Goal: Transaction & Acquisition: Purchase product/service

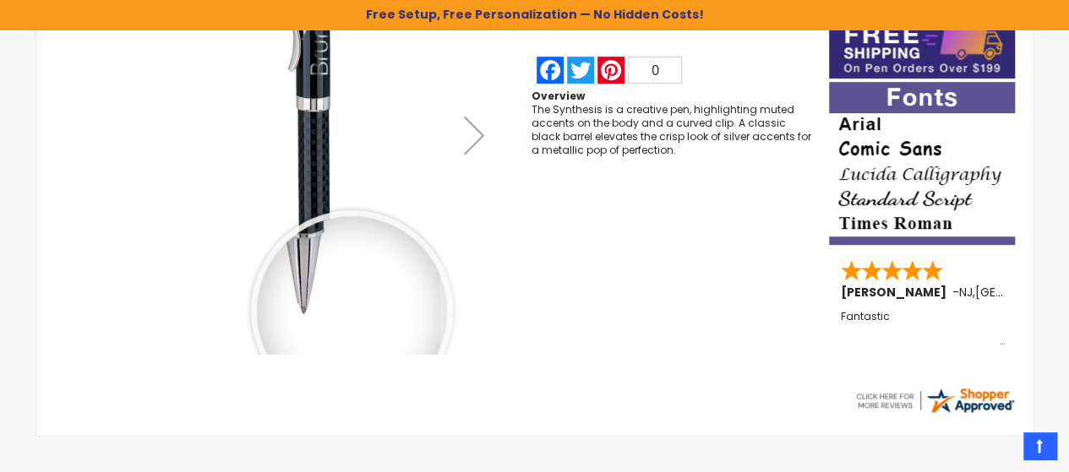
scroll to position [424, 0]
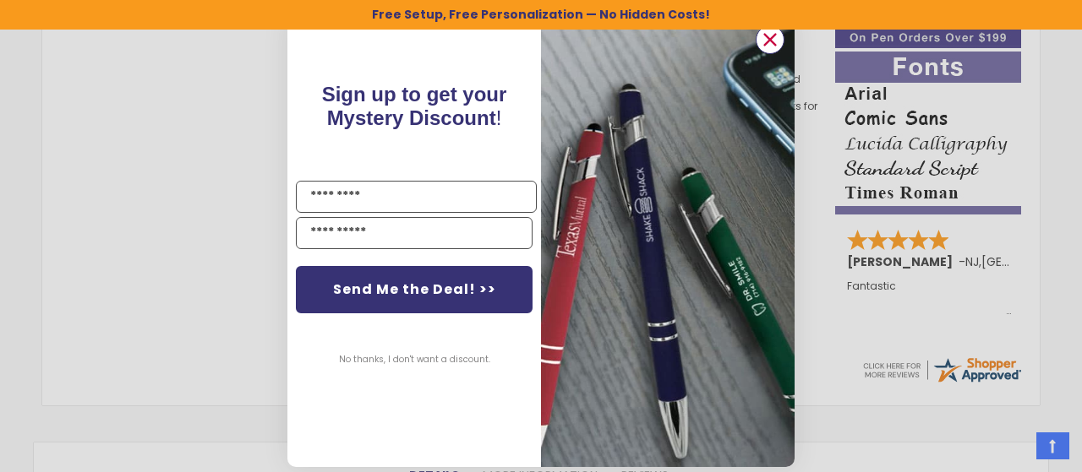
click at [755, 36] on button "Close dialog" at bounding box center [769, 39] width 29 height 29
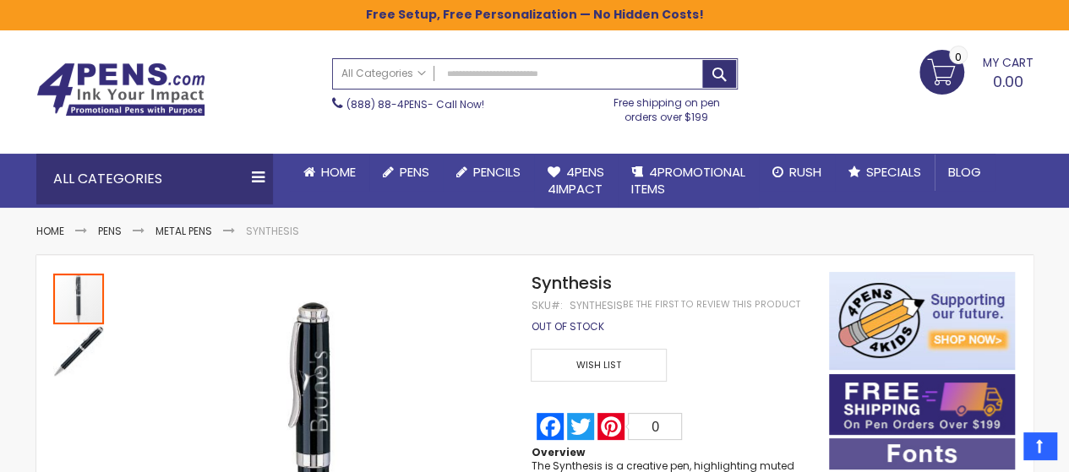
scroll to position [30, 0]
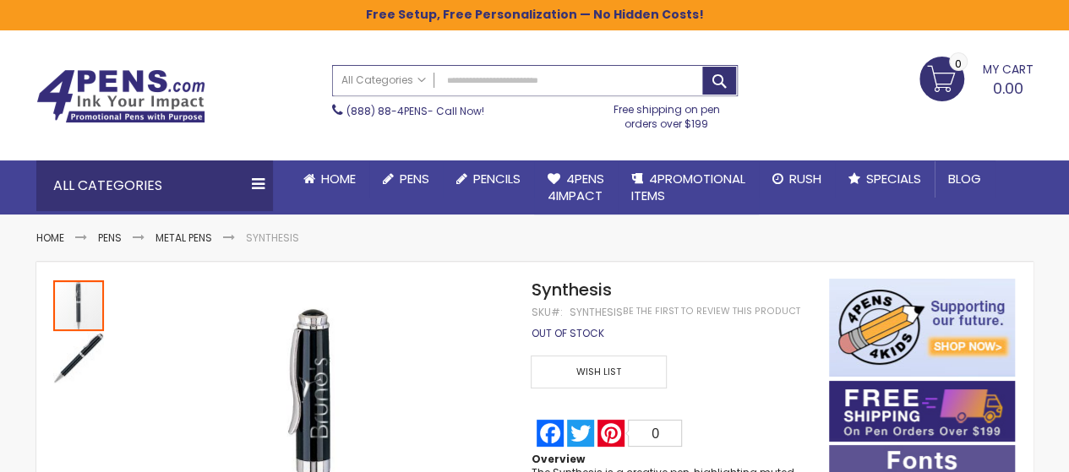
click at [483, 81] on input "Search" at bounding box center [535, 81] width 404 height 30
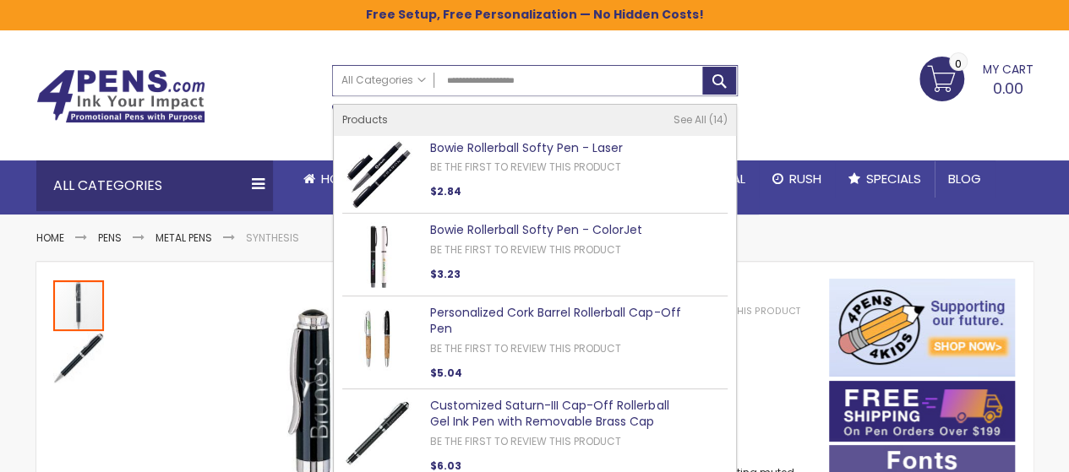
type input "**********"
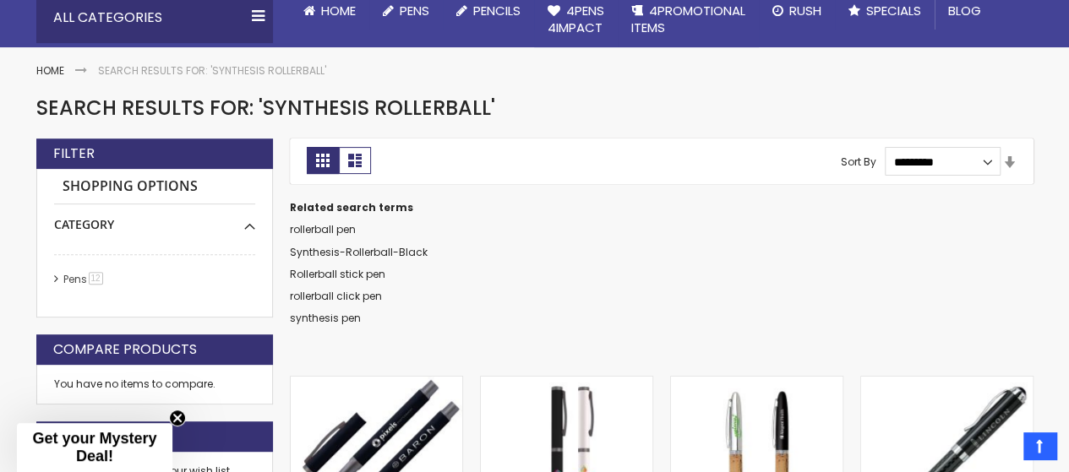
scroll to position [394, 0]
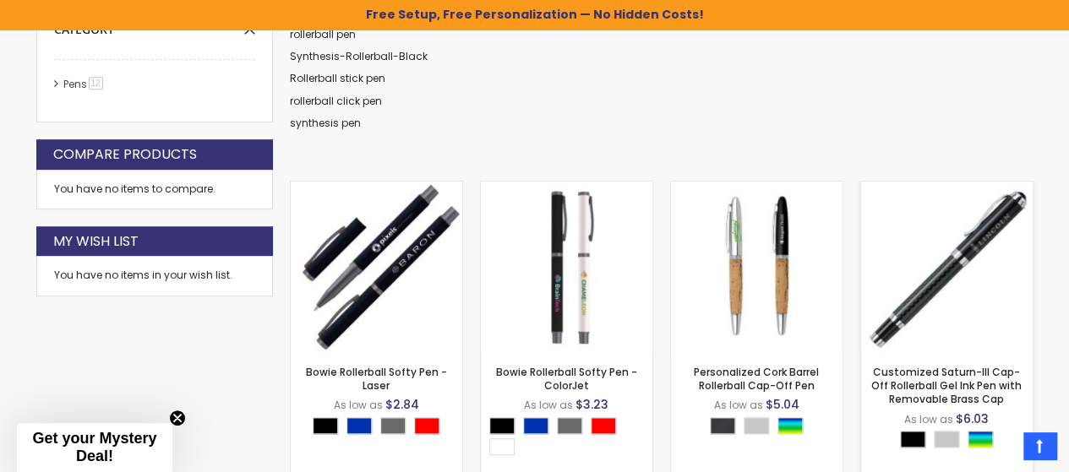
click at [963, 292] on img at bounding box center [947, 268] width 172 height 172
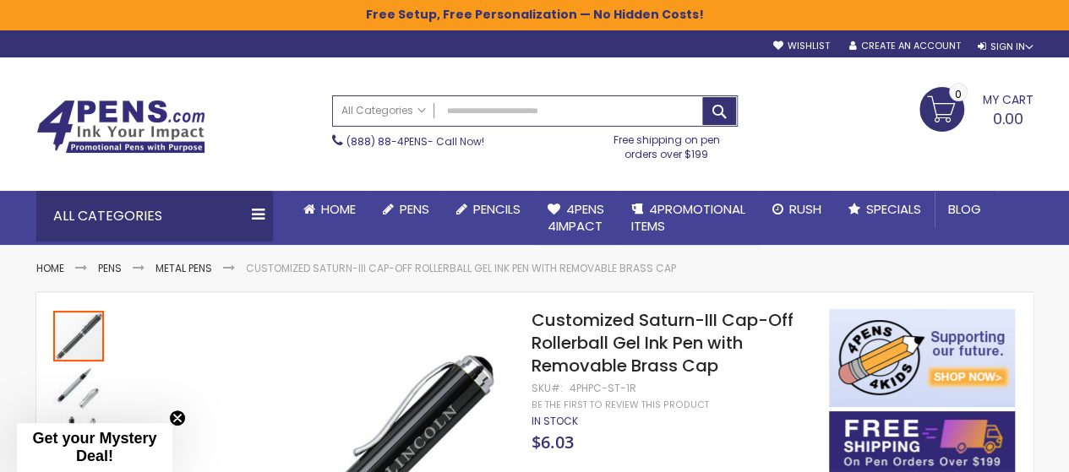
click at [703, 316] on span "Customized Saturn-III Cap-Off Rollerball Gel Ink Pen with Removable Brass Cap" at bounding box center [662, 342] width 262 height 69
click at [740, 321] on span "Customized Saturn-III Cap-Off Rollerball Gel Ink Pen with Removable Brass Cap" at bounding box center [662, 342] width 262 height 69
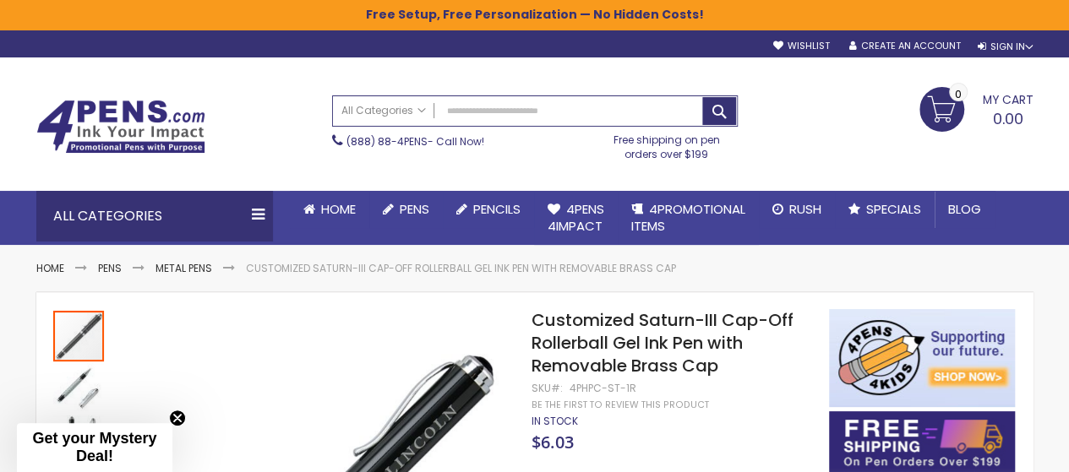
drag, startPoint x: 719, startPoint y: 372, endPoint x: 690, endPoint y: 369, distance: 29.7
click at [690, 369] on h1 "Customized Saturn-III Cap-Off Rollerball Gel Ink Pen with Removable Brass Cap" at bounding box center [671, 343] width 281 height 68
click at [690, 369] on span "Customized Saturn-III Cap-Off Rollerball Gel Ink Pen with Removable Brass Cap" at bounding box center [662, 342] width 262 height 69
